Goal: Transaction & Acquisition: Purchase product/service

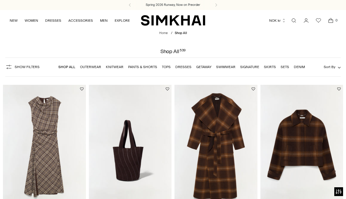
click at [168, 67] on link "Tops" at bounding box center [166, 67] width 9 height 4
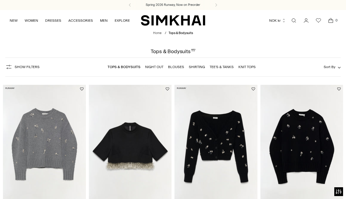
click at [278, 21] on button "NOK kr" at bounding box center [277, 20] width 17 height 13
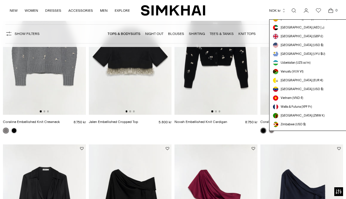
scroll to position [1659, 0]
click at [305, 44] on span "[GEOGRAPHIC_DATA] (USD $)" at bounding box center [301, 45] width 43 height 5
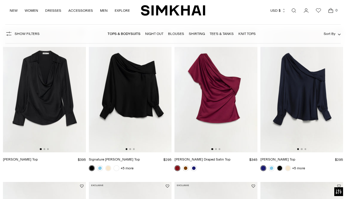
scroll to position [209, 0]
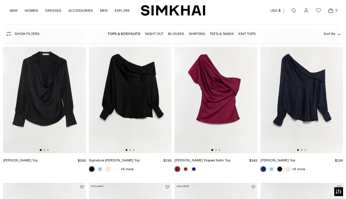
click at [272, 169] on link at bounding box center [271, 169] width 6 height 6
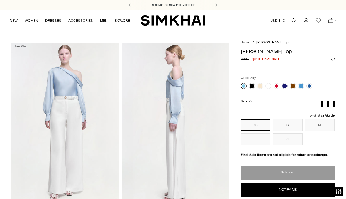
click at [295, 86] on link at bounding box center [293, 86] width 6 height 6
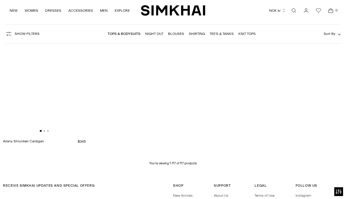
scroll to position [4341, 0]
